Goal: Task Accomplishment & Management: Complete application form

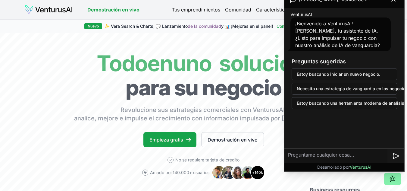
click at [376, 57] on div "Preguntas sugeridas Estoy buscando iniciar un nuevo negocio. Necesito una estra…" at bounding box center [344, 82] width 115 height 61
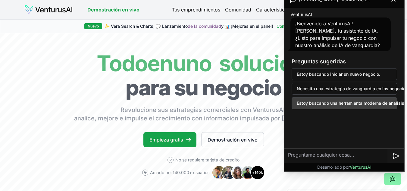
click at [364, 101] on font "Estoy buscando una herramienta moderna de análisis de negocios." at bounding box center [364, 102] width 135 height 5
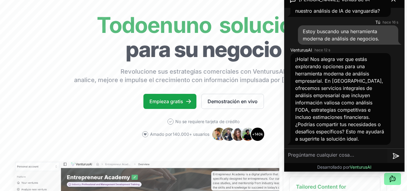
scroll to position [39, 0]
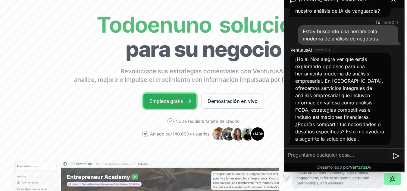
click at [178, 101] on font "Empieza gratis" at bounding box center [166, 101] width 34 height 6
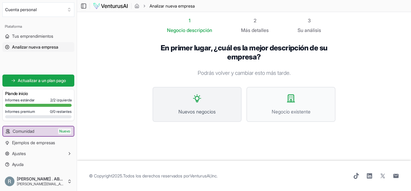
click at [211, 108] on button "Nuevos negocios" at bounding box center [197, 104] width 89 height 35
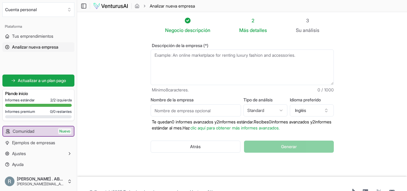
click at [181, 69] on textarea "Descripción de la empresa (*)" at bounding box center [242, 67] width 183 height 36
paste textarea "Rigolin es un emprendimiento dedicado a llevar la esencia del campo directament…"
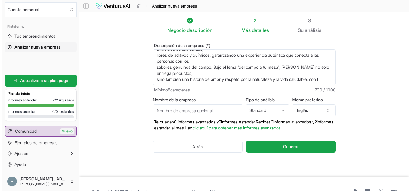
scroll to position [51, 0]
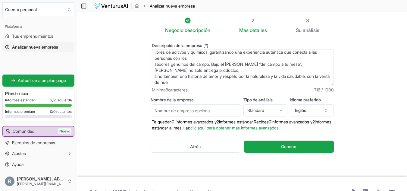
type textarea "Rigolin es un emprendimiento dedicado a llevar la esencia del campo directament…"
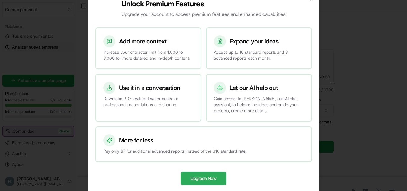
click at [207, 178] on button "Upgrade Now" at bounding box center [203, 177] width 45 height 13
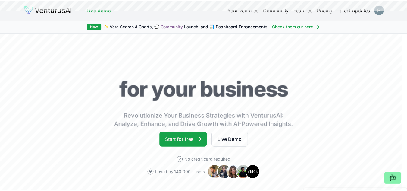
scroll to position [39, 0]
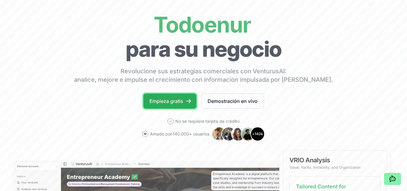
click at [164, 98] on font "Empieza gratis" at bounding box center [166, 101] width 34 height 6
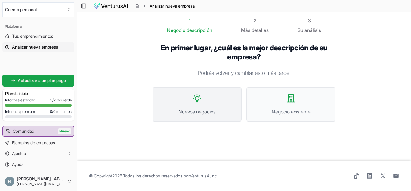
click at [199, 108] on font "Nuevos negocios" at bounding box center [197, 111] width 37 height 6
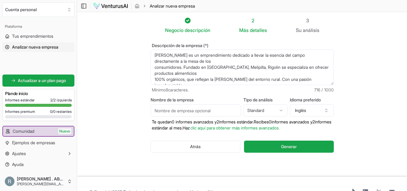
click at [154, 68] on textarea "Rigolin es un emprendimiento dedicado a llevar la esencia del campo directament…" at bounding box center [242, 67] width 183 height 36
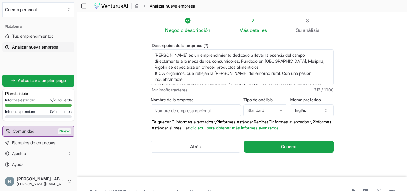
click at [153, 72] on textarea "Rigolin es un emprendimiento dedicado a llevar la esencia del campo directament…" at bounding box center [242, 67] width 183 height 36
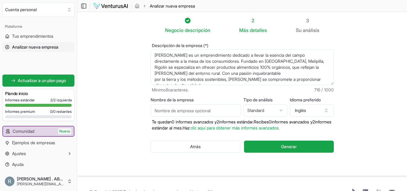
click at [154, 79] on textarea "Rigolin es un emprendimiento dedicado a llevar la esencia del campo directament…" at bounding box center [242, 67] width 183 height 36
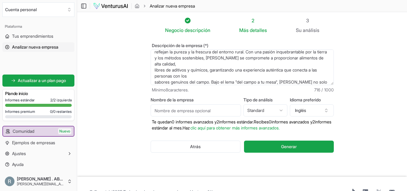
scroll to position [22, 0]
click at [154, 70] on textarea "Rigolin es un emprendimiento dedicado a llevar la esencia del campo directament…" at bounding box center [242, 67] width 183 height 36
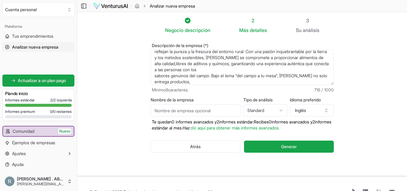
scroll to position [16, 0]
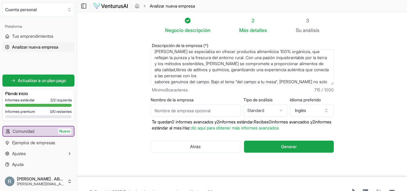
click at [154, 83] on textarea "Rigolin es un emprendimiento dedicado a llevar la esencia del campo directament…" at bounding box center [242, 67] width 183 height 36
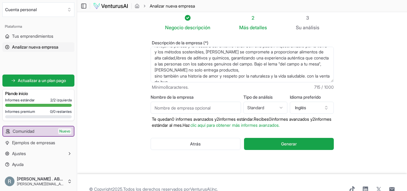
scroll to position [30, 0]
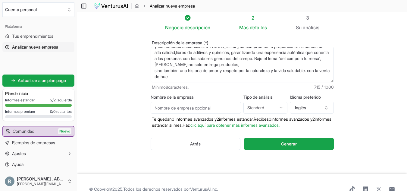
click at [154, 71] on textarea "Rigolin es un emprendimiento dedicado a llevar la esencia del campo directament…" at bounding box center [242, 65] width 183 height 36
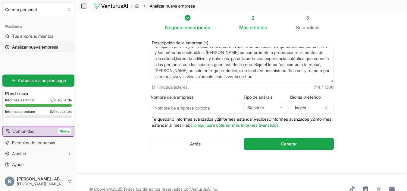
scroll to position [24, 0]
click at [287, 77] on textarea "Rigolin es un emprendimiento dedicado a llevar la esencia del campo directament…" at bounding box center [242, 65] width 183 height 36
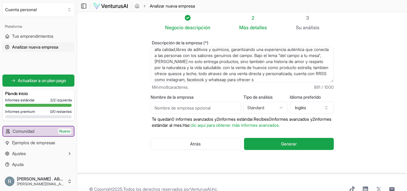
scroll to position [39, 0]
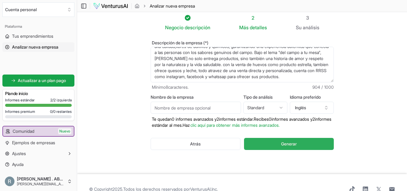
type textarea "Rigolin es un emprendimiento dedicado a llevar la esencia del campo directament…"
click at [302, 146] on button "Generar" at bounding box center [288, 144] width 89 height 12
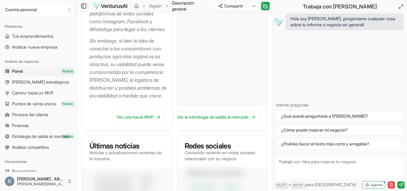
scroll to position [344, 0]
click at [139, 119] on font "Ver ruta hacia MVP" at bounding box center [135, 116] width 37 height 5
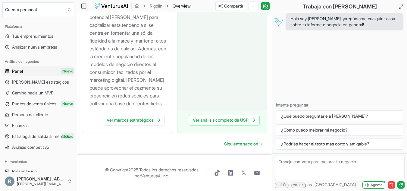
scroll to position [1032, 0]
click at [128, 122] on font "Ver marcos estratégicos" at bounding box center [130, 119] width 47 height 5
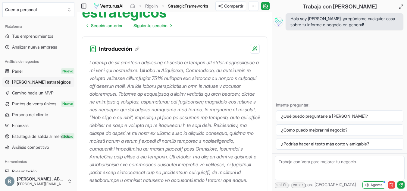
scroll to position [82, 0]
drag, startPoint x: 136, startPoint y: 35, endPoint x: 162, endPoint y: 25, distance: 27.7
click at [162, 37] on div "Introducción" at bounding box center [174, 45] width 185 height 17
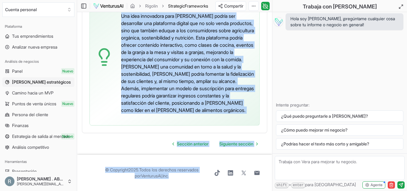
scroll to position [2096, 0]
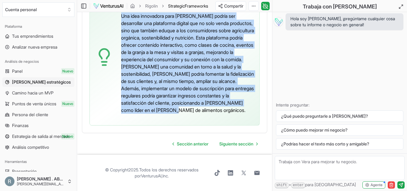
drag, startPoint x: 89, startPoint y: 34, endPoint x: 235, endPoint y: 129, distance: 174.7
copy div "Introducción Rigolin es una empresa innovadora que lleva la esencia del campo d…"
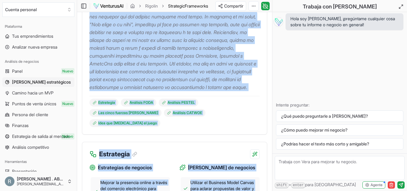
scroll to position [0, 0]
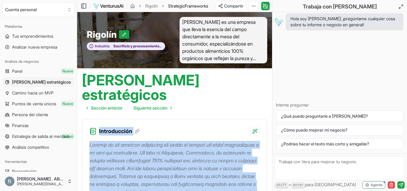
click at [227, 87] on div "Marcos estratégicos Sección anterior Siguiente sección" at bounding box center [174, 91] width 195 height 46
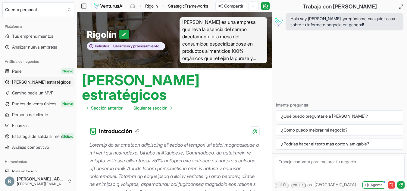
click at [154, 6] on link "Rigolin" at bounding box center [151, 6] width 13 height 6
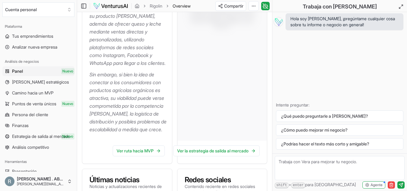
scroll to position [311, 0]
click at [150, 152] on font "Ver ruta hacia MVP" at bounding box center [135, 149] width 37 height 5
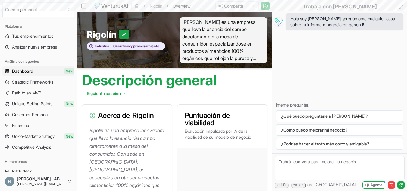
scroll to position [311, 0]
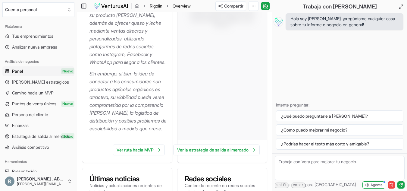
click at [157, 5] on link "Rigolin" at bounding box center [156, 6] width 13 height 6
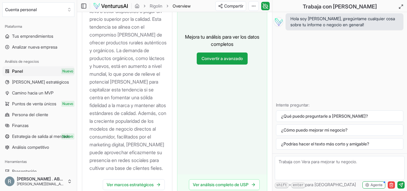
scroll to position [960, 0]
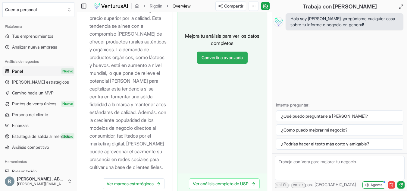
click at [225, 60] on font "Convertir a avanzado" at bounding box center [221, 57] width 41 height 5
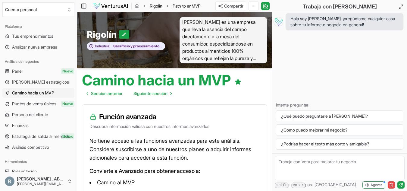
click at [155, 5] on link "Rigolin" at bounding box center [156, 6] width 13 height 6
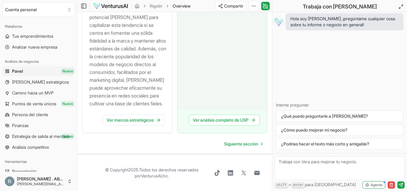
scroll to position [1055, 0]
click at [304, 164] on textarea at bounding box center [340, 168] width 130 height 24
type textarea "con el analisis pestal y porter, estan a la banguardia son datos que valla de m…"
click at [401, 185] on icon "submit" at bounding box center [401, 184] width 4 height 4
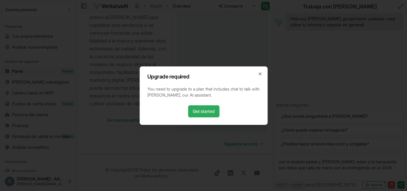
click at [209, 109] on link "Get started" at bounding box center [203, 111] width 31 height 12
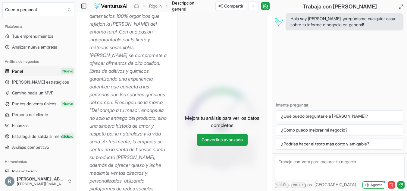
scroll to position [167, 0]
